Goal: Navigation & Orientation: Find specific page/section

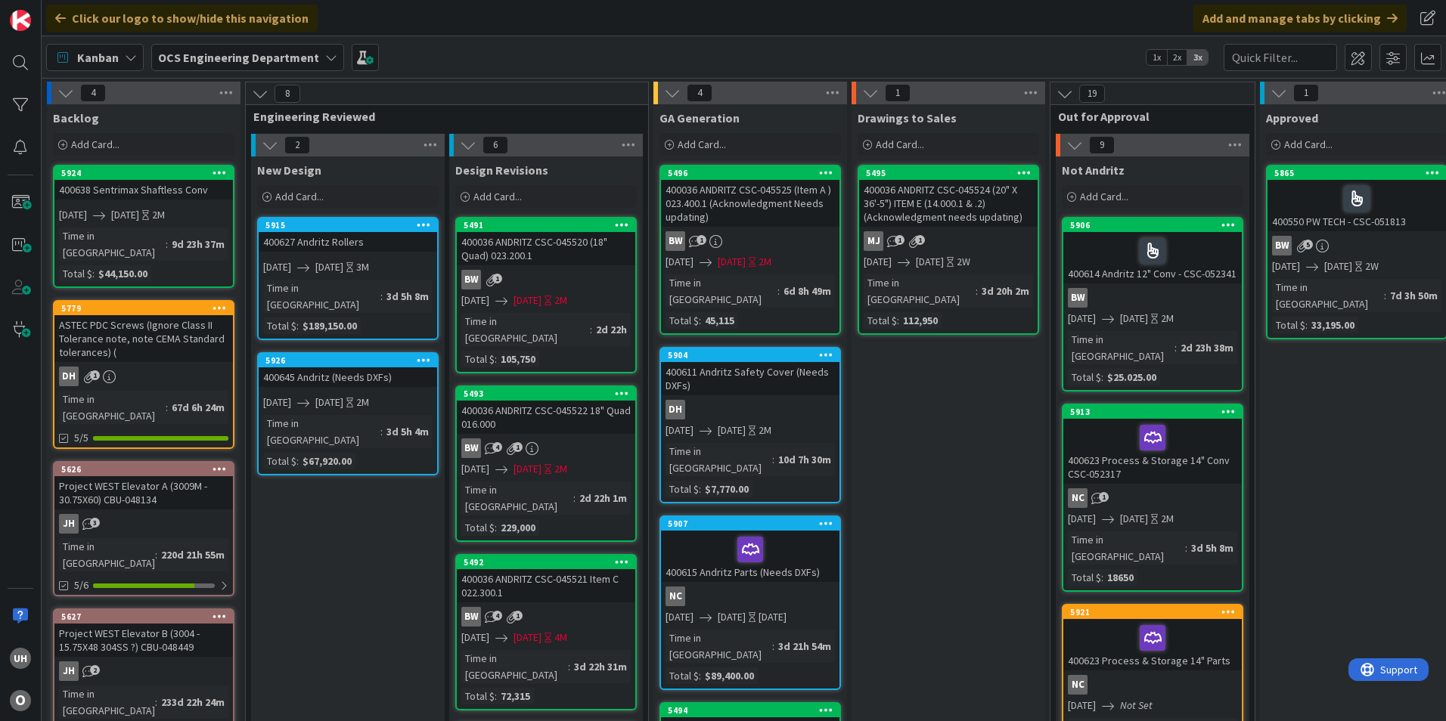
scroll to position [0, 1317]
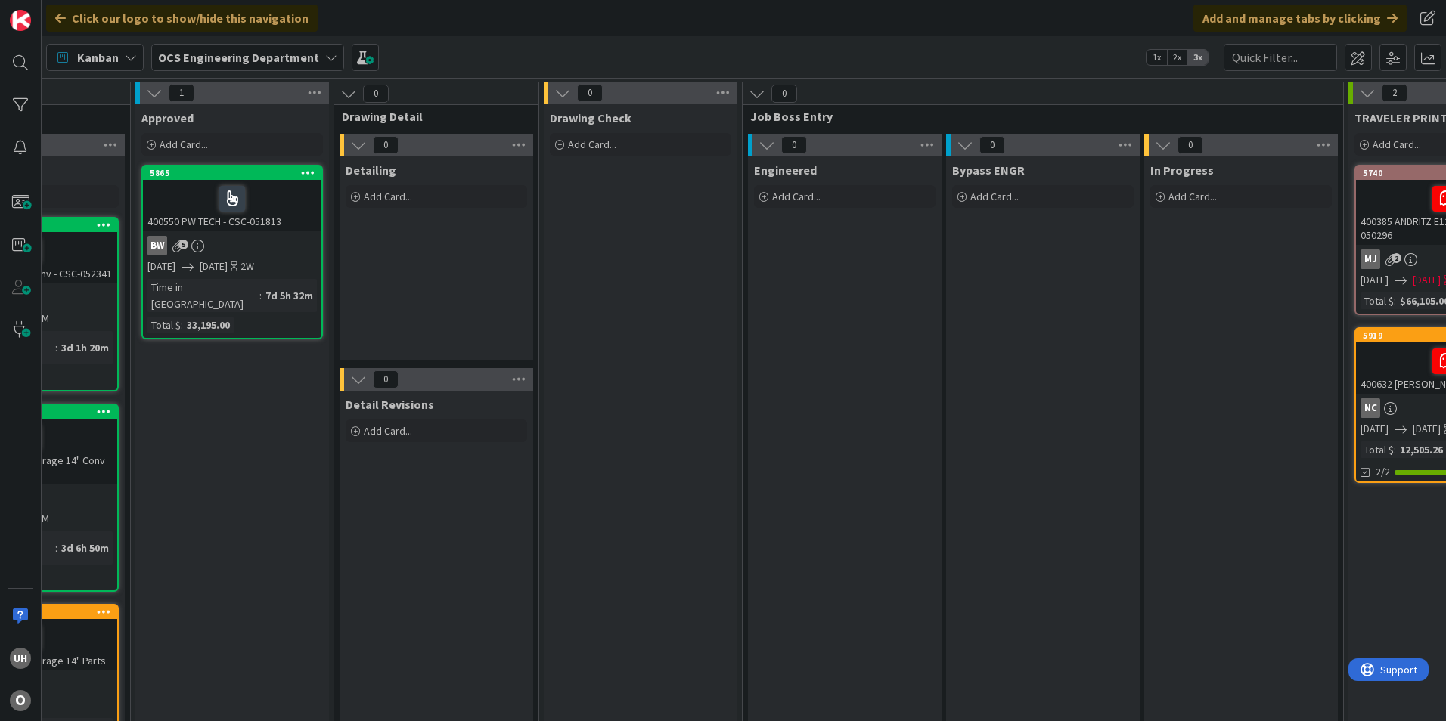
scroll to position [0, 1317]
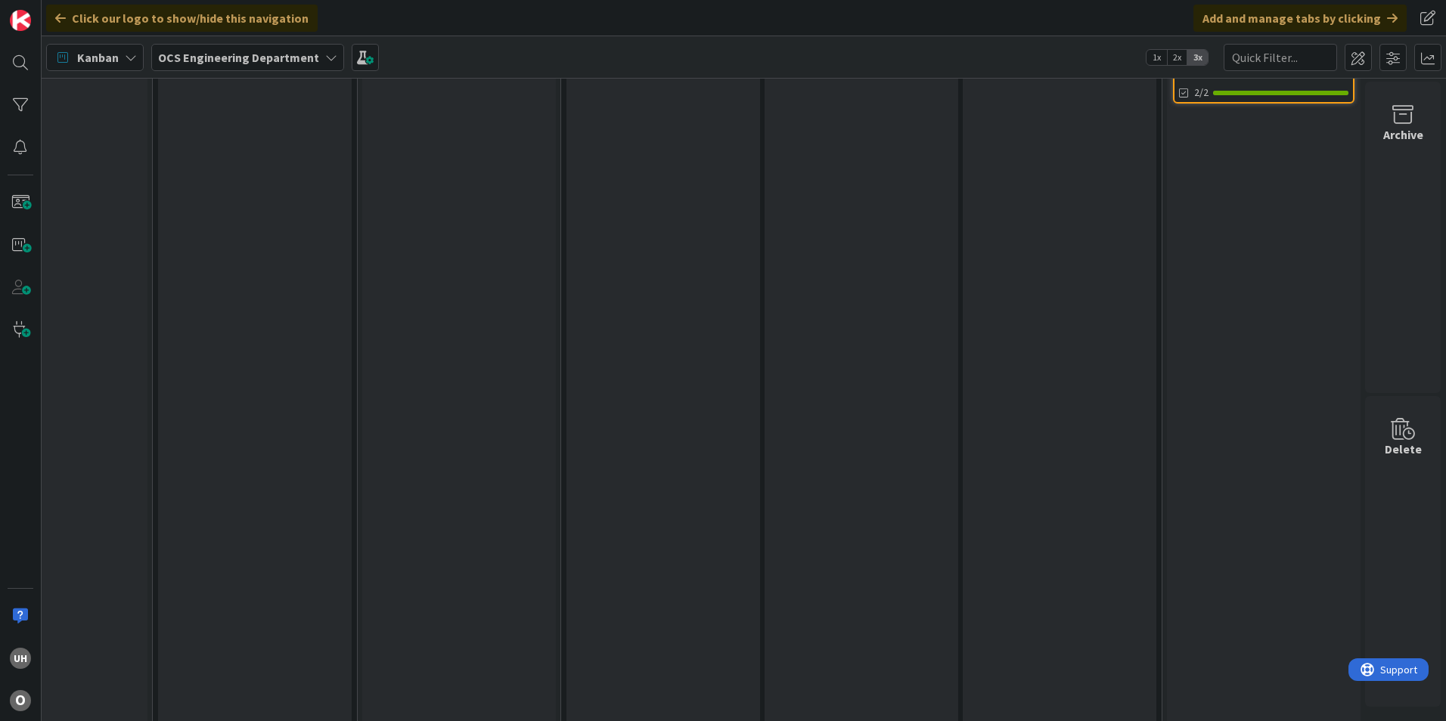
scroll to position [272, 1317]
